Goal: Task Accomplishment & Management: Manage account settings

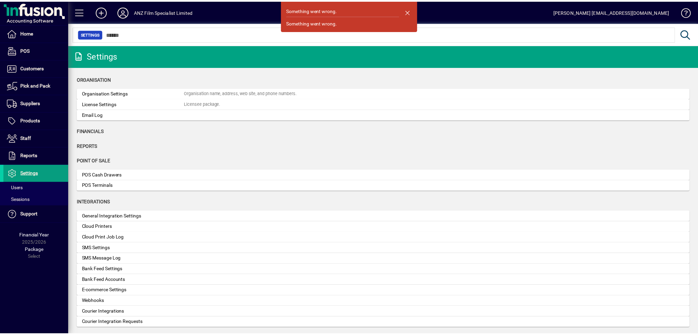
scroll to position [137, 0]
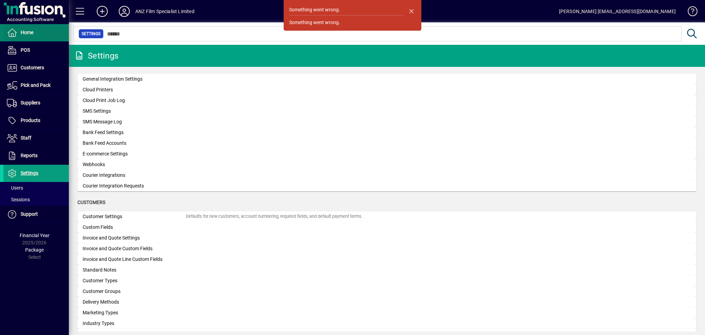
click at [36, 38] on span at bounding box center [35, 32] width 65 height 17
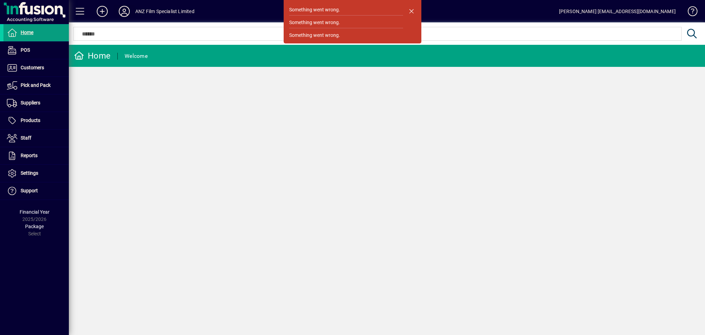
click at [126, 12] on icon at bounding box center [124, 11] width 14 height 11
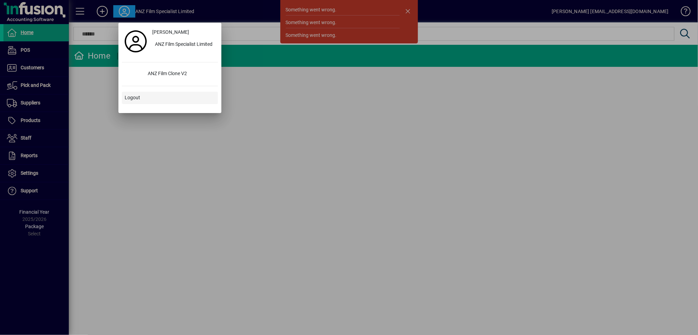
click at [133, 97] on span "Logout" at bounding box center [132, 97] width 15 height 7
